Goal: Transaction & Acquisition: Purchase product/service

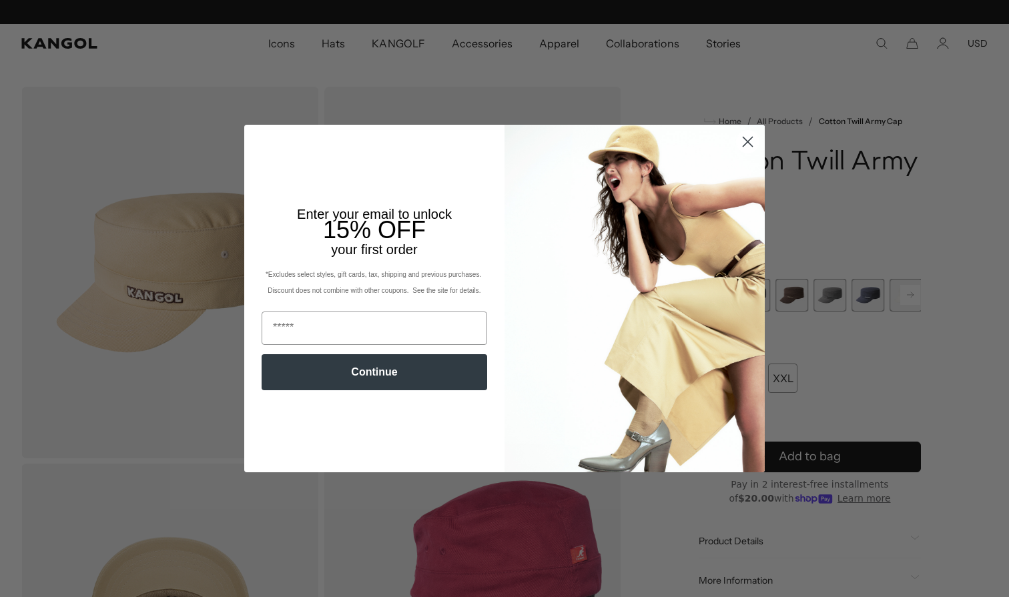
scroll to position [0, 275]
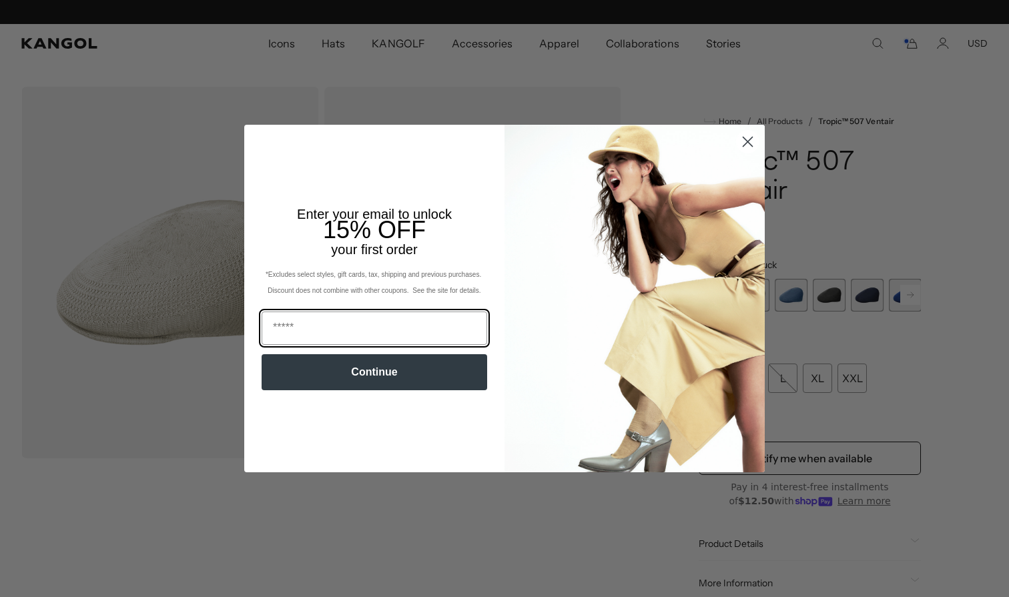
scroll to position [0, 275]
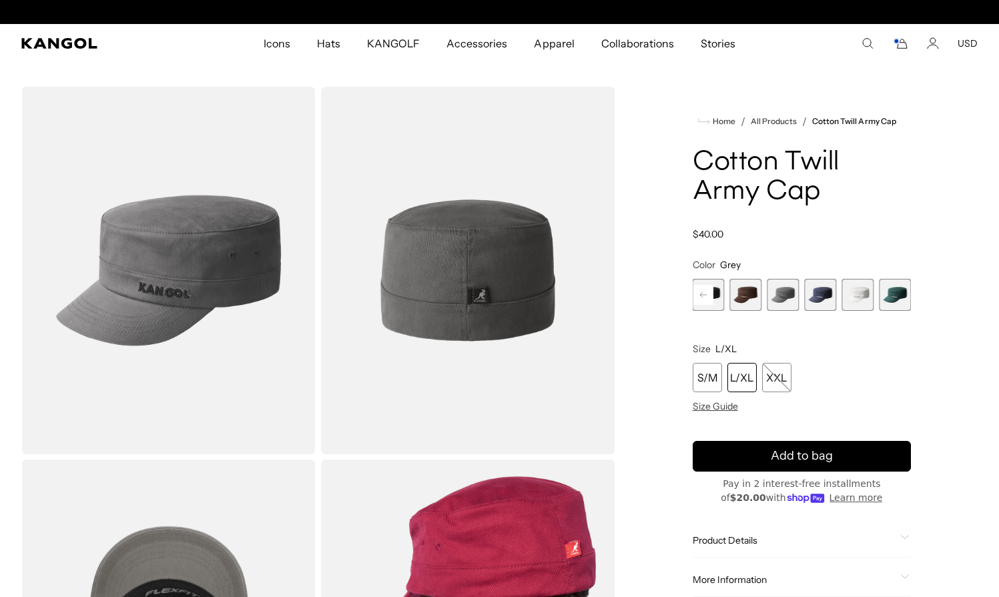
scroll to position [0, 275]
